Goal: Task Accomplishment & Management: Manage account settings

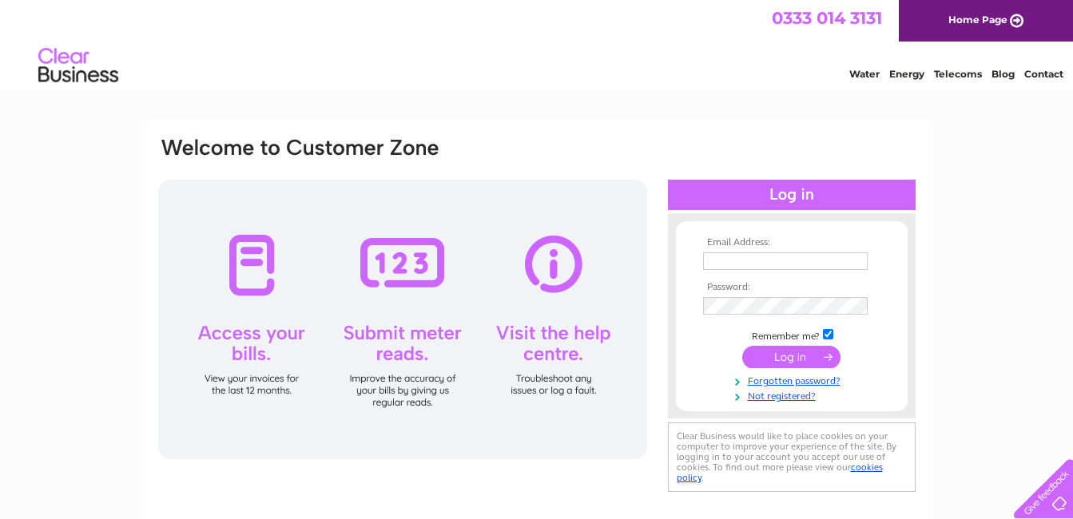
type input "[EMAIL_ADDRESS][DOMAIN_NAME]"
click at [788, 359] on input "submit" at bounding box center [791, 357] width 98 height 22
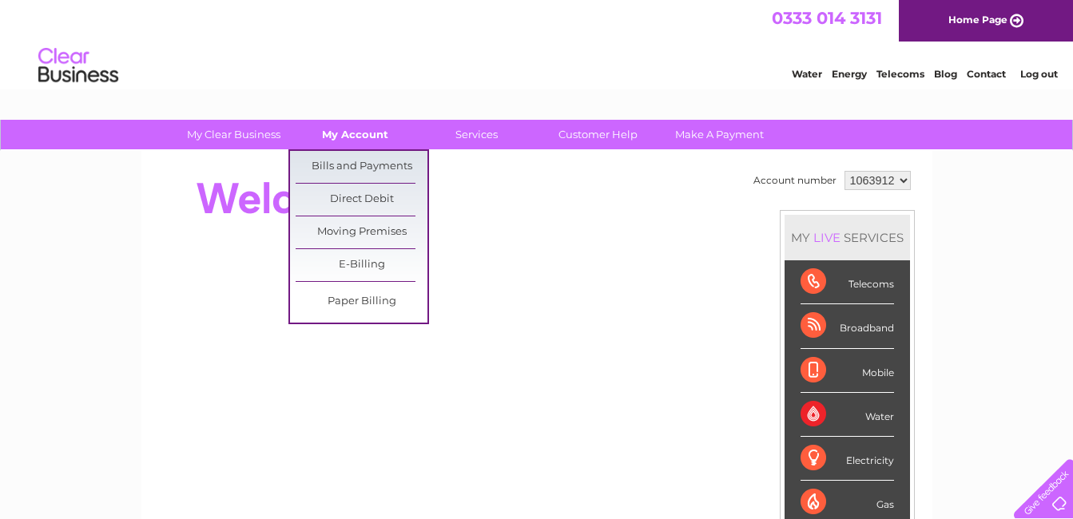
click at [371, 135] on link "My Account" at bounding box center [355, 135] width 132 height 30
